Goal: Contribute content: Add original content to the website for others to see

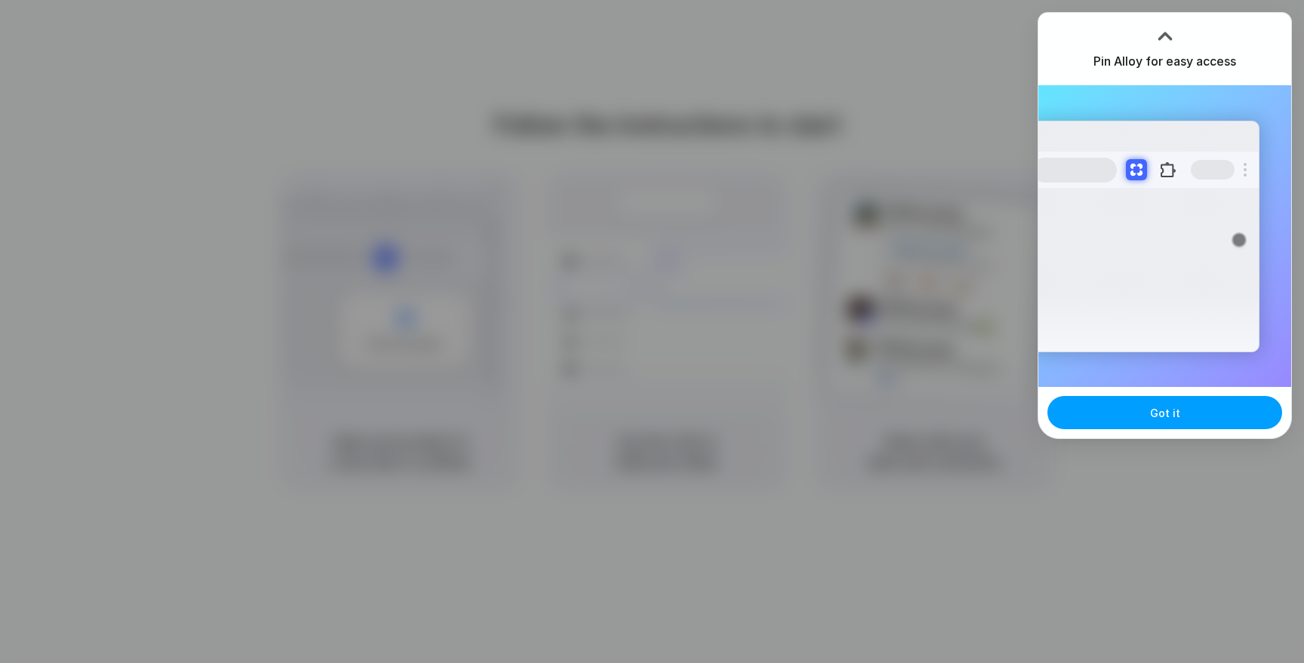
click at [1164, 405] on span "Got it" at bounding box center [1165, 413] width 30 height 16
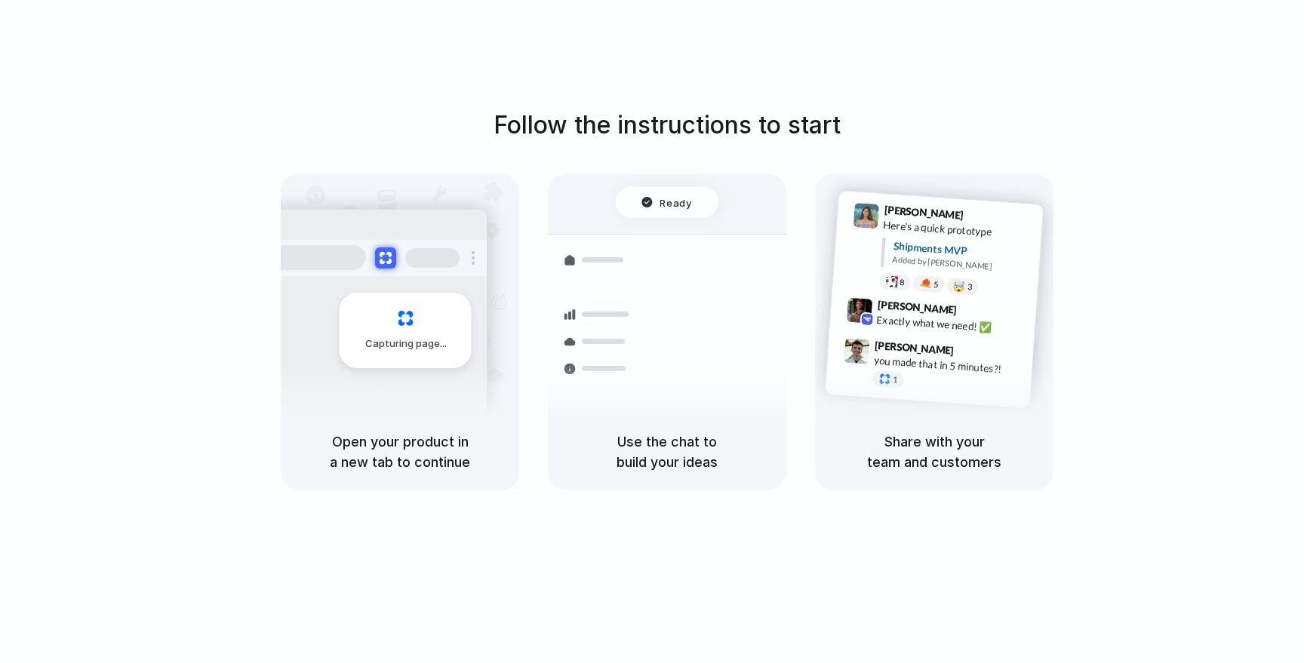
click at [652, 332] on div at bounding box center [652, 332] width 0 height 0
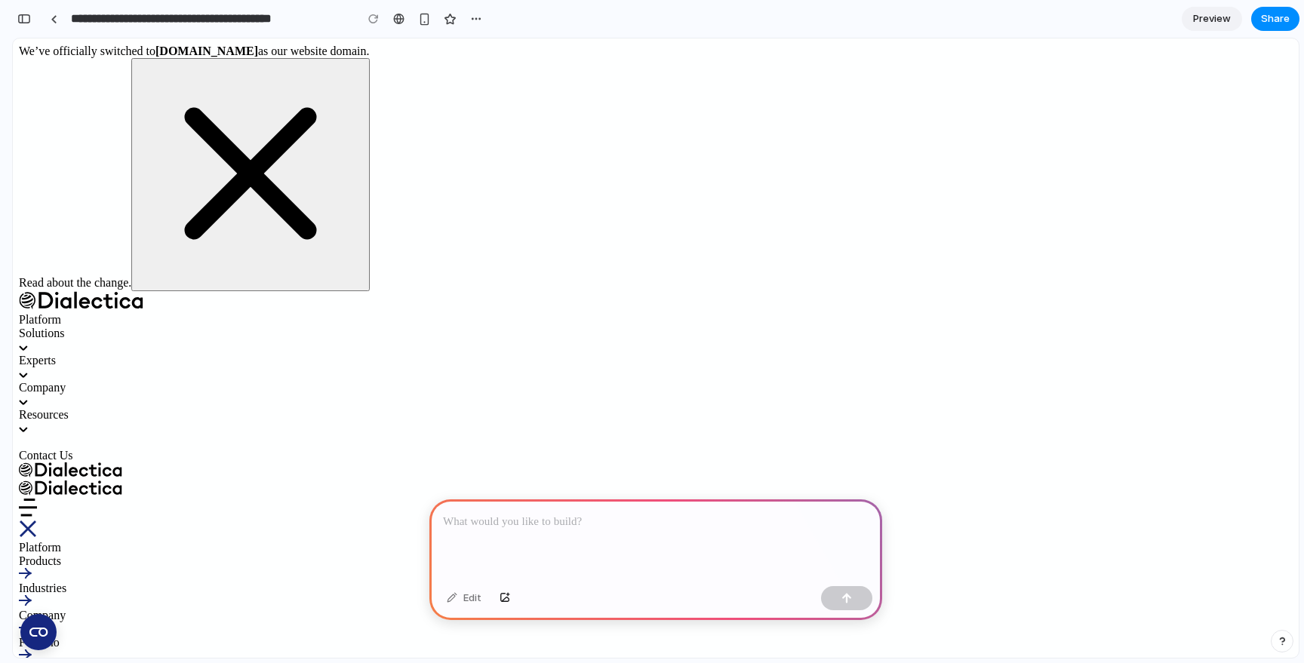
click at [694, 525] on p at bounding box center [656, 522] width 426 height 18
click at [847, 593] on div "button" at bounding box center [847, 598] width 11 height 11
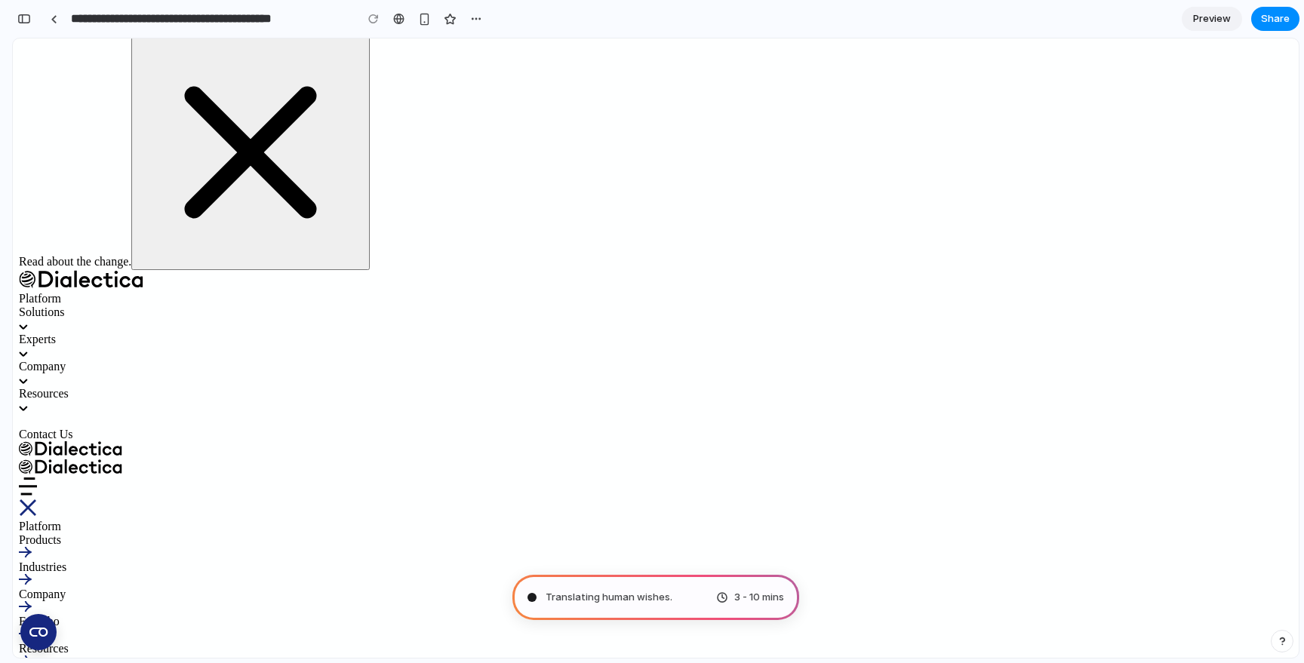
scroll to position [23, 0]
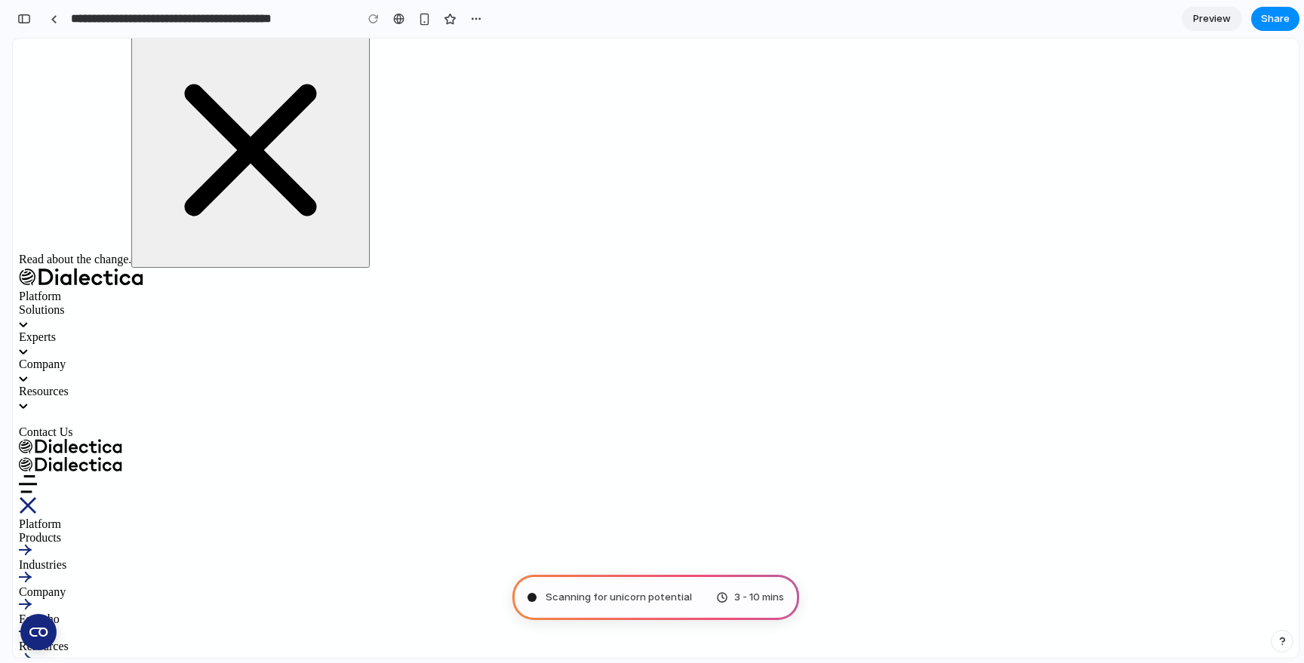
type input "**********"
